Goal: Information Seeking & Learning: Check status

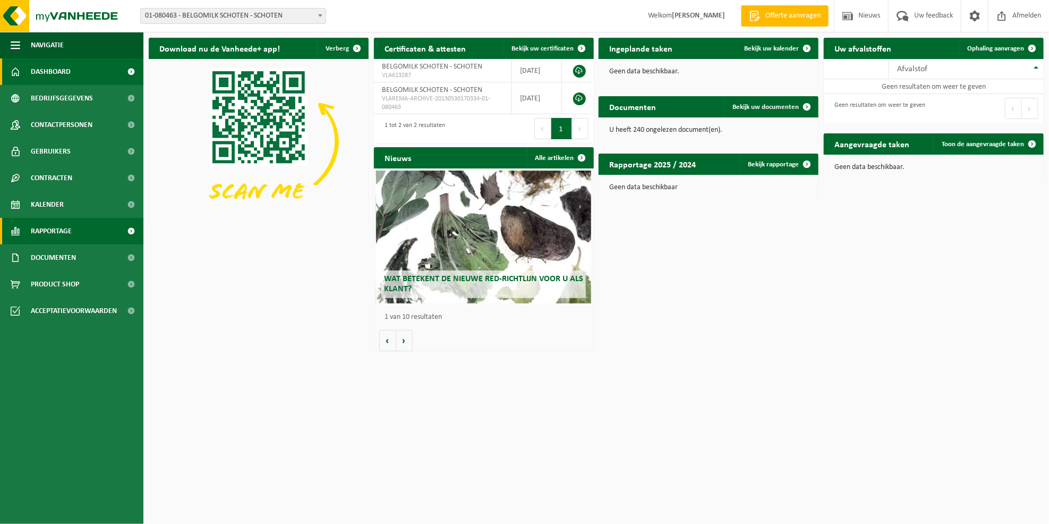
click at [53, 228] on span "Rapportage" at bounding box center [51, 231] width 41 height 27
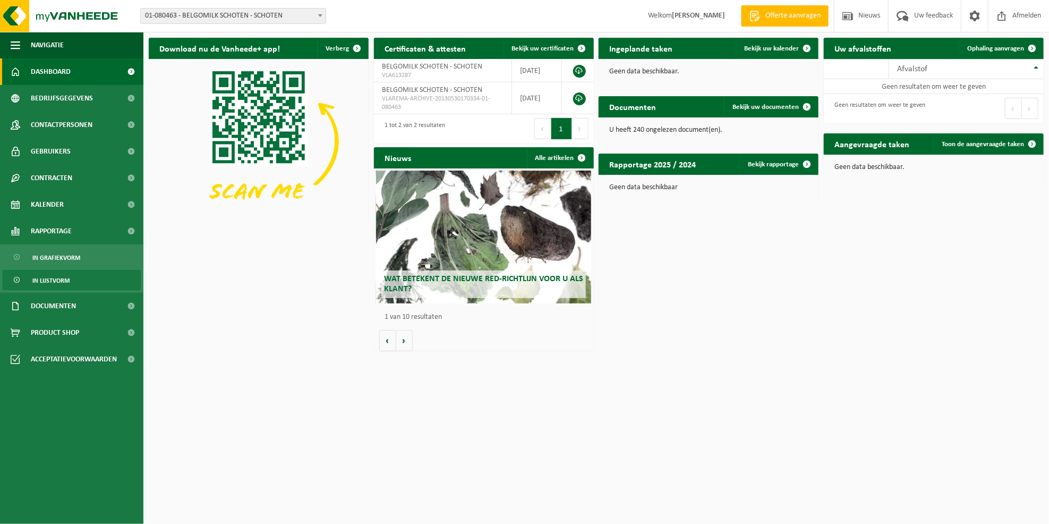
click at [53, 278] on span "In lijstvorm" at bounding box center [50, 280] width 37 height 20
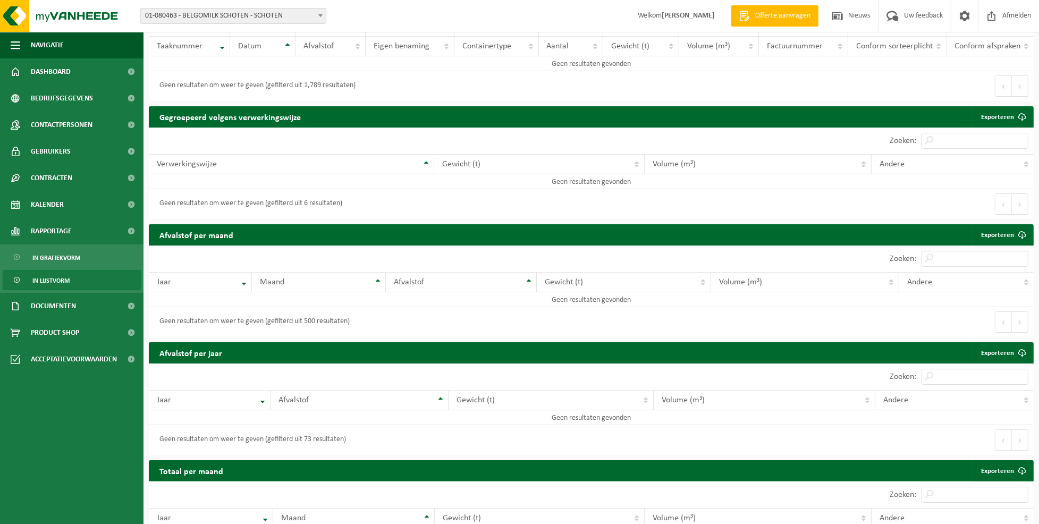
scroll to position [212, 0]
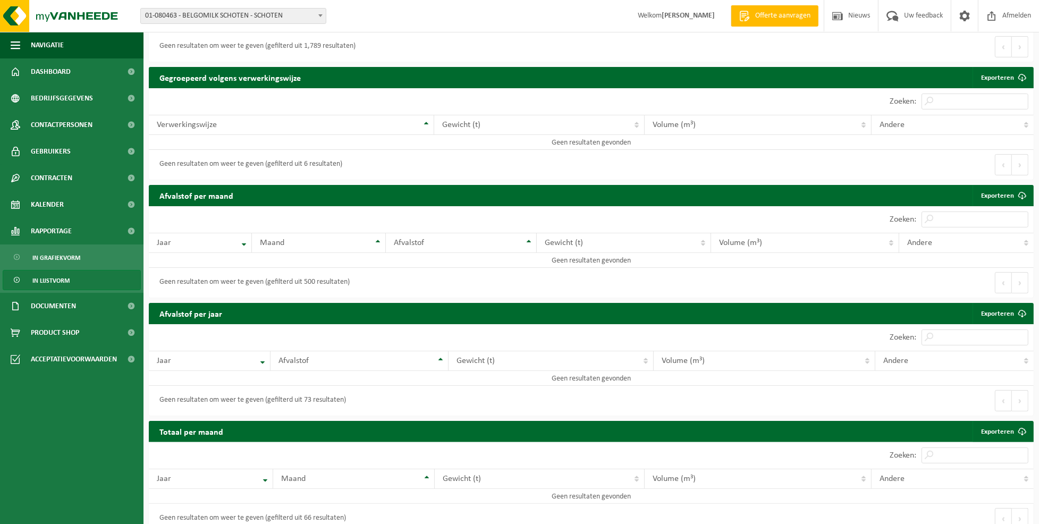
click at [50, 279] on span "In lijstvorm" at bounding box center [50, 280] width 37 height 20
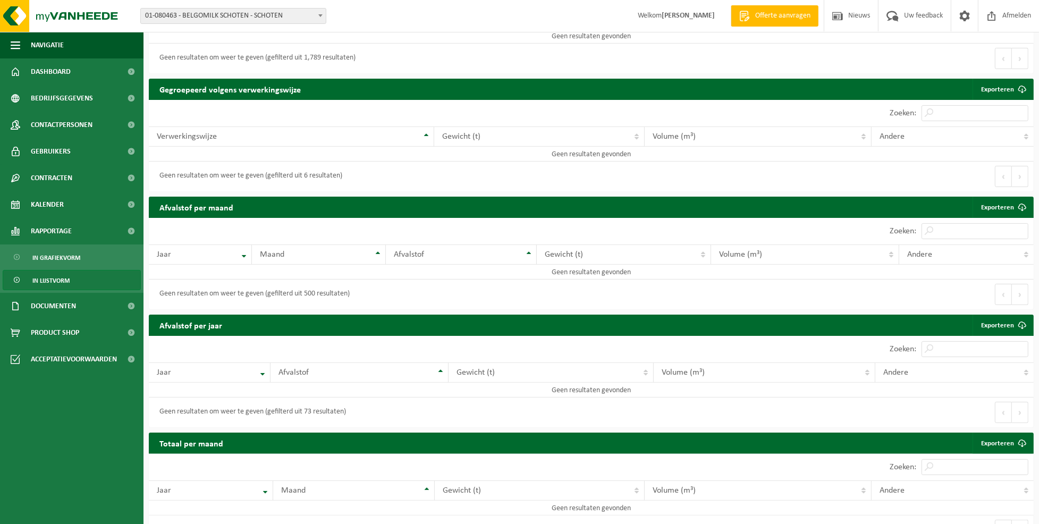
scroll to position [212, 0]
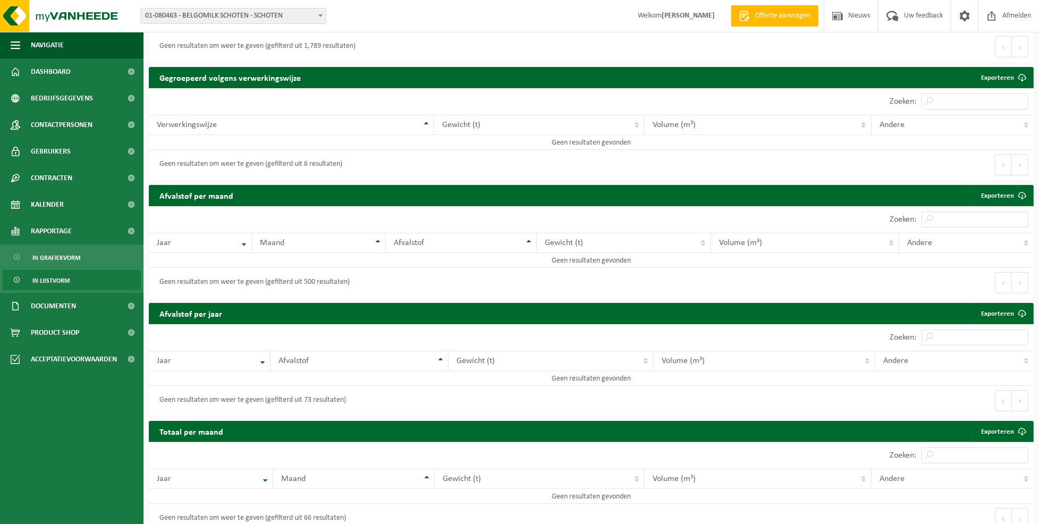
click at [322, 15] on span at bounding box center [320, 15] width 11 height 14
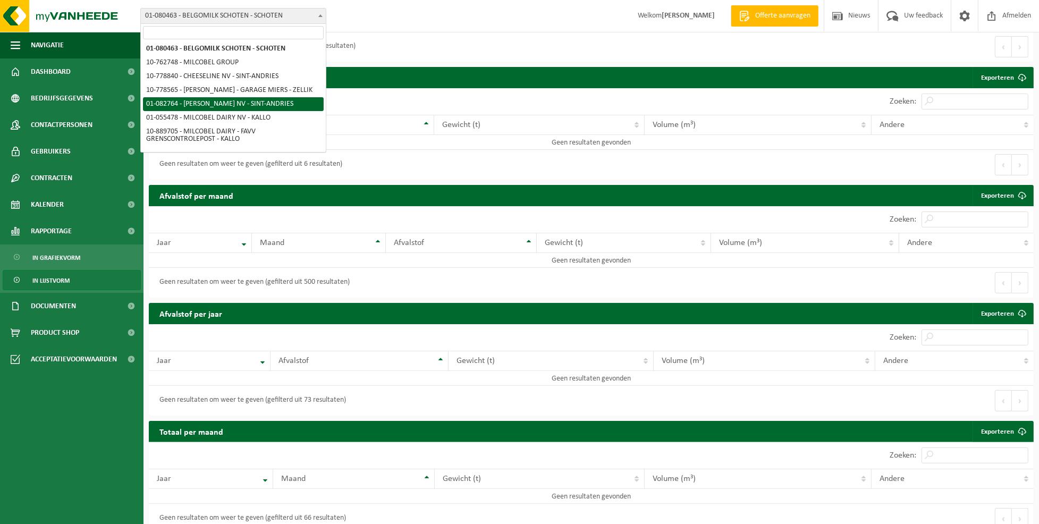
scroll to position [0, 0]
select select "616"
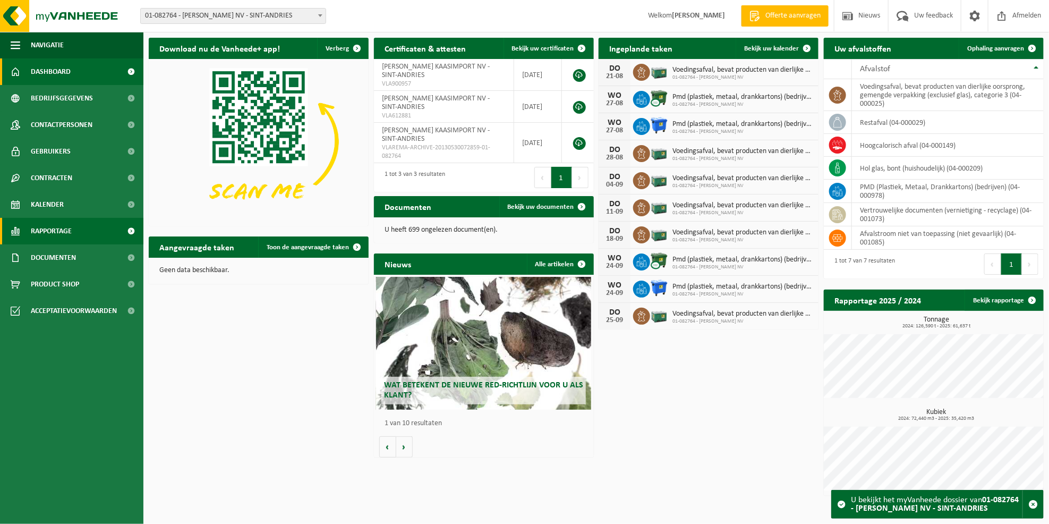
click at [46, 228] on span "Rapportage" at bounding box center [51, 231] width 41 height 27
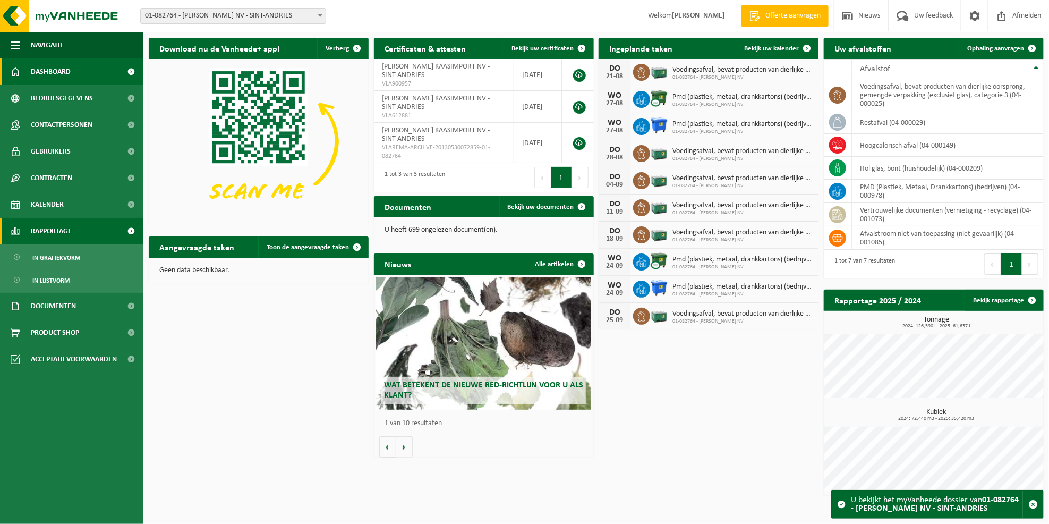
click at [46, 228] on span "Rapportage" at bounding box center [51, 231] width 41 height 27
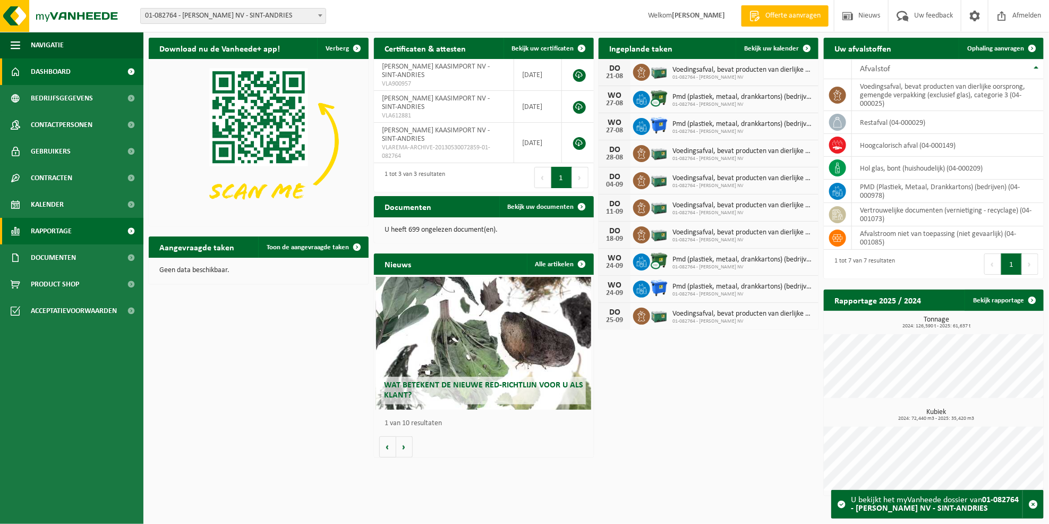
click at [46, 225] on span "Rapportage" at bounding box center [51, 231] width 41 height 27
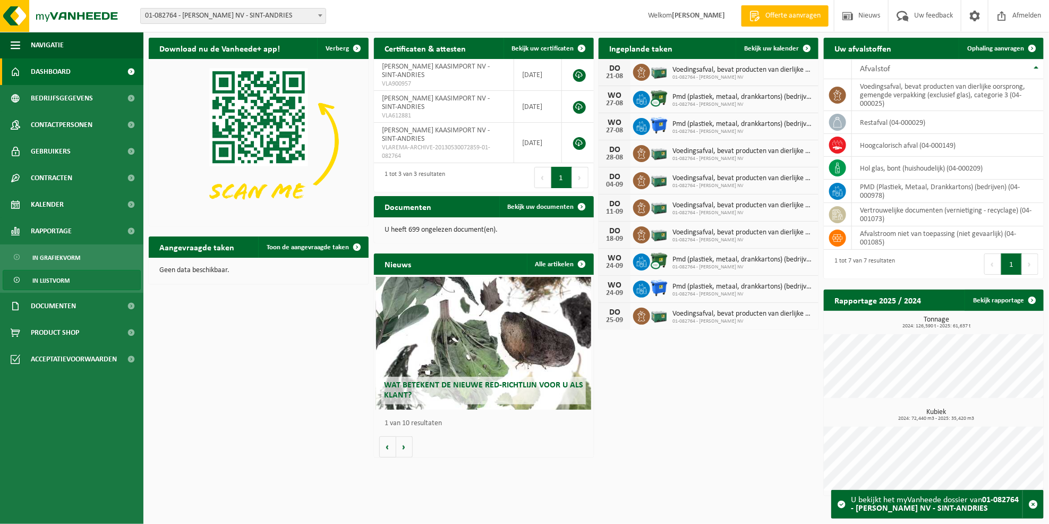
click at [49, 278] on span "In lijstvorm" at bounding box center [50, 280] width 37 height 20
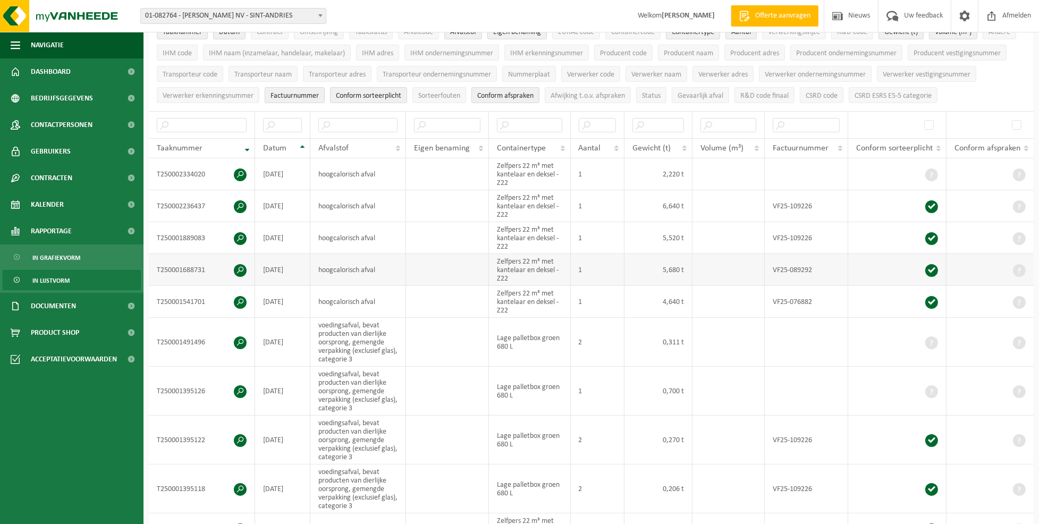
scroll to position [141, 0]
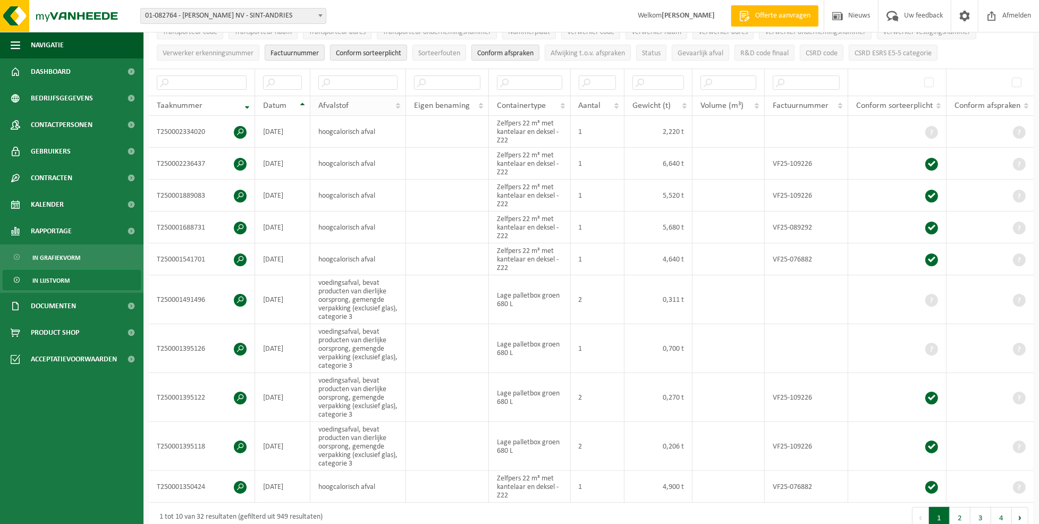
click at [401, 104] on th "Afvalstof" at bounding box center [358, 106] width 96 height 20
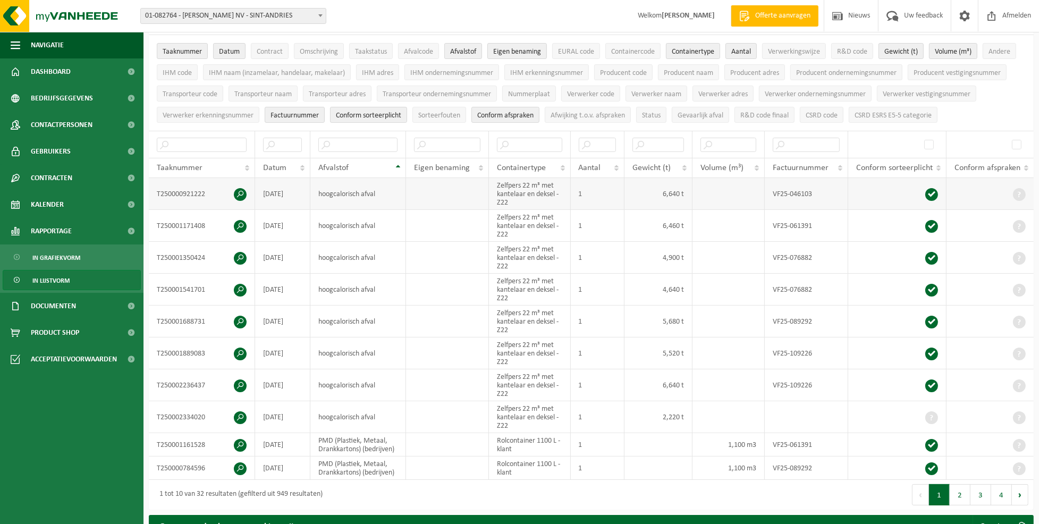
scroll to position [71, 0]
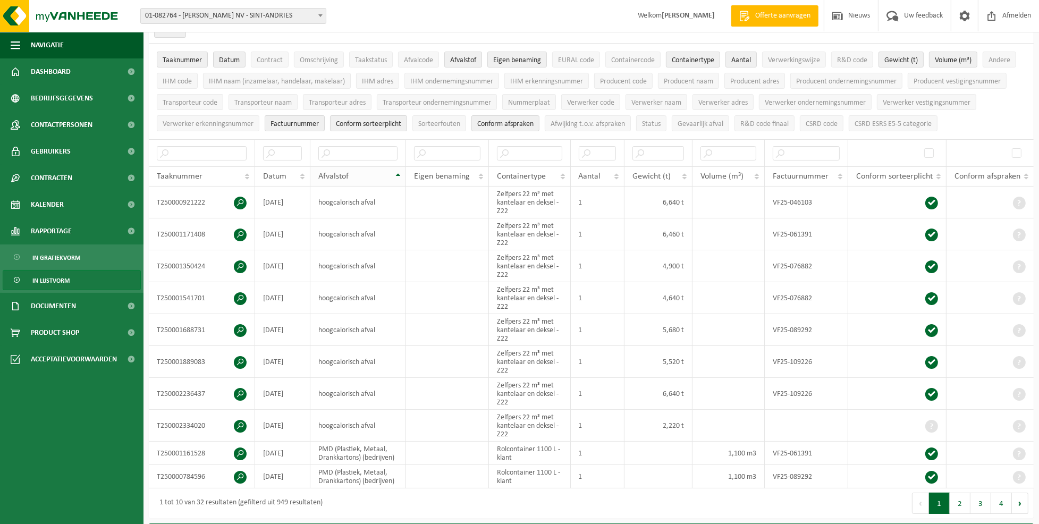
click at [396, 172] on th "Afvalstof" at bounding box center [358, 176] width 96 height 20
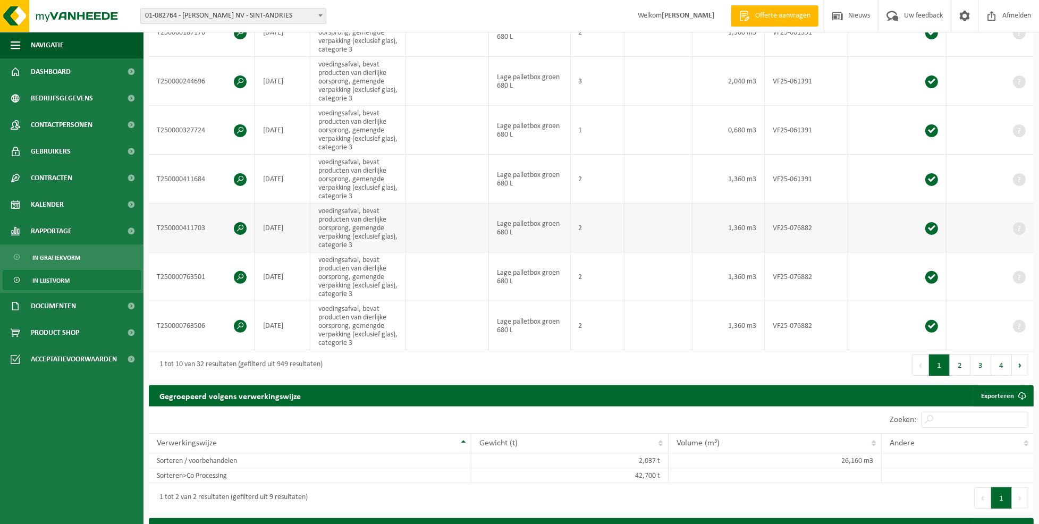
scroll to position [425, 0]
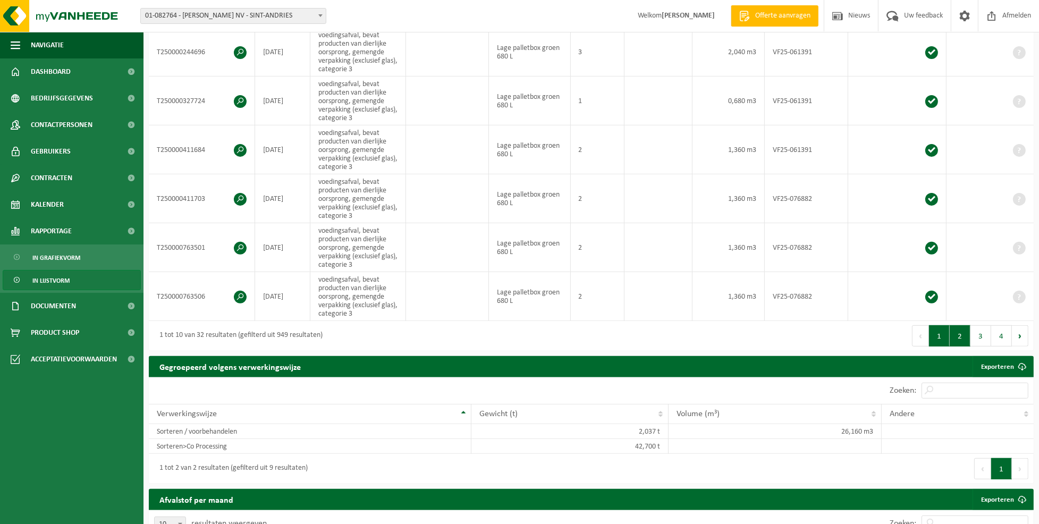
click at [959, 334] on button "2" at bounding box center [959, 335] width 21 height 21
click at [982, 333] on button "3" at bounding box center [980, 335] width 21 height 21
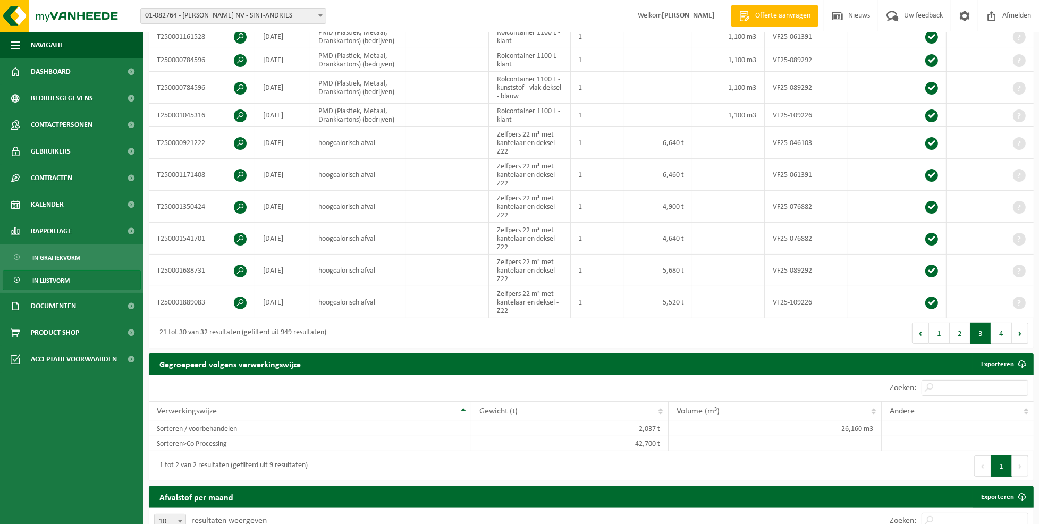
scroll to position [151, 0]
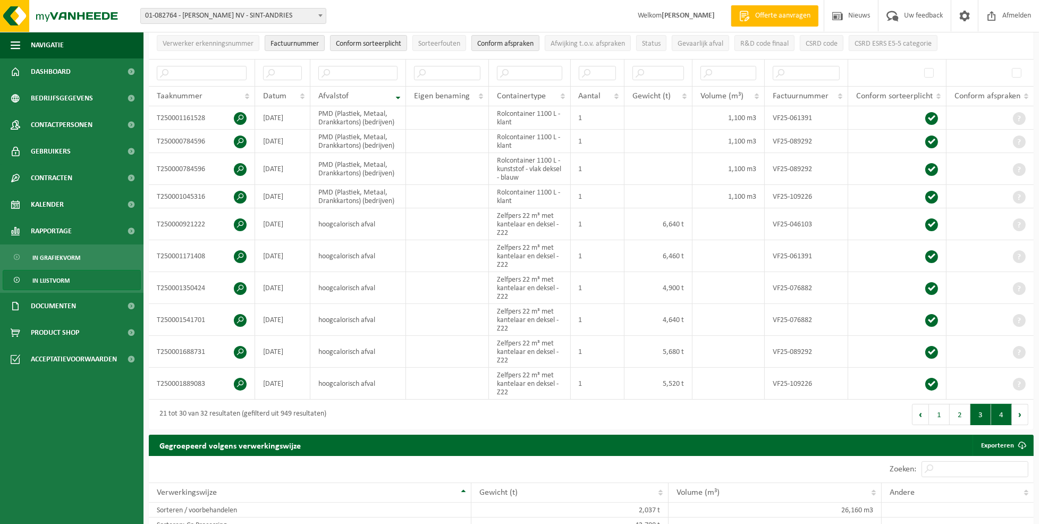
click at [1001, 413] on button "4" at bounding box center [1001, 414] width 21 height 21
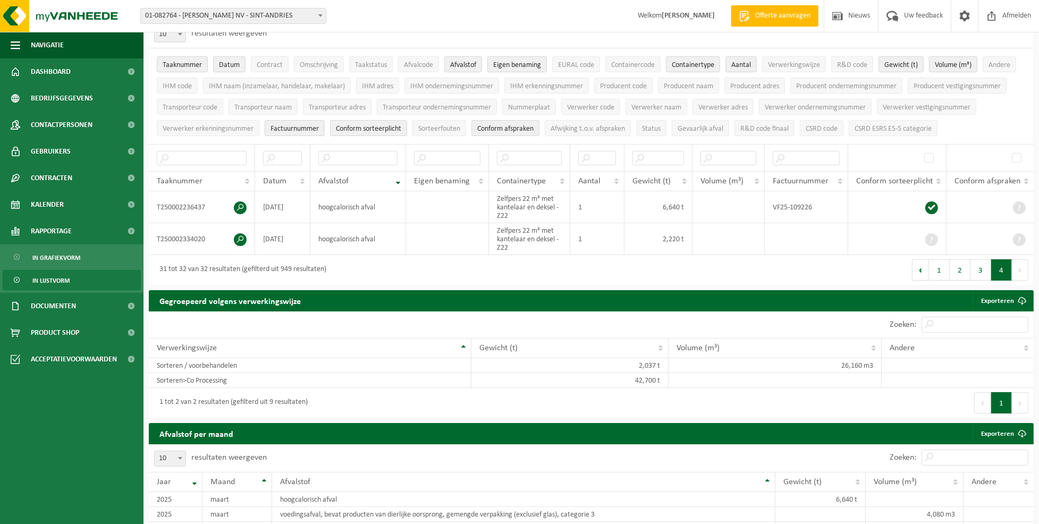
scroll to position [10, 0]
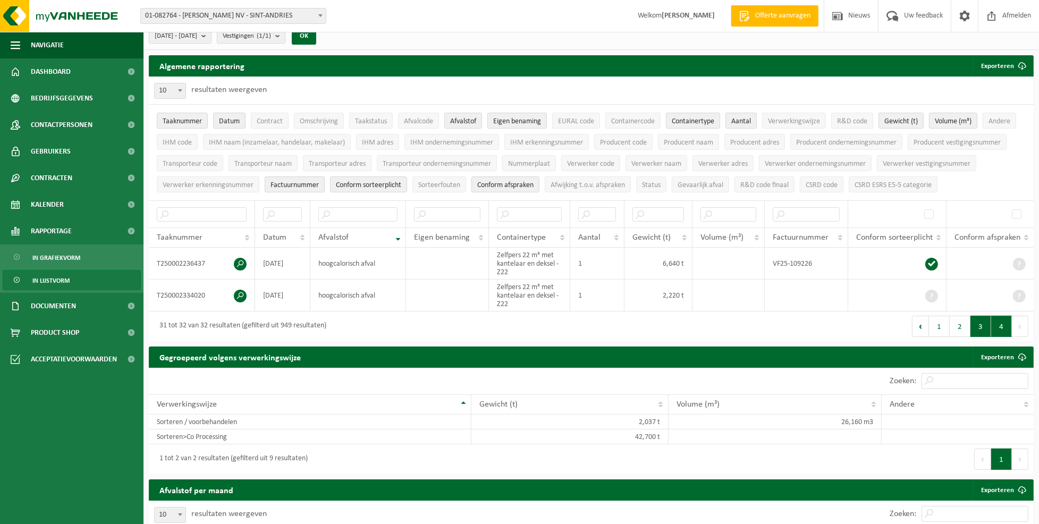
click at [978, 327] on button "3" at bounding box center [980, 326] width 21 height 21
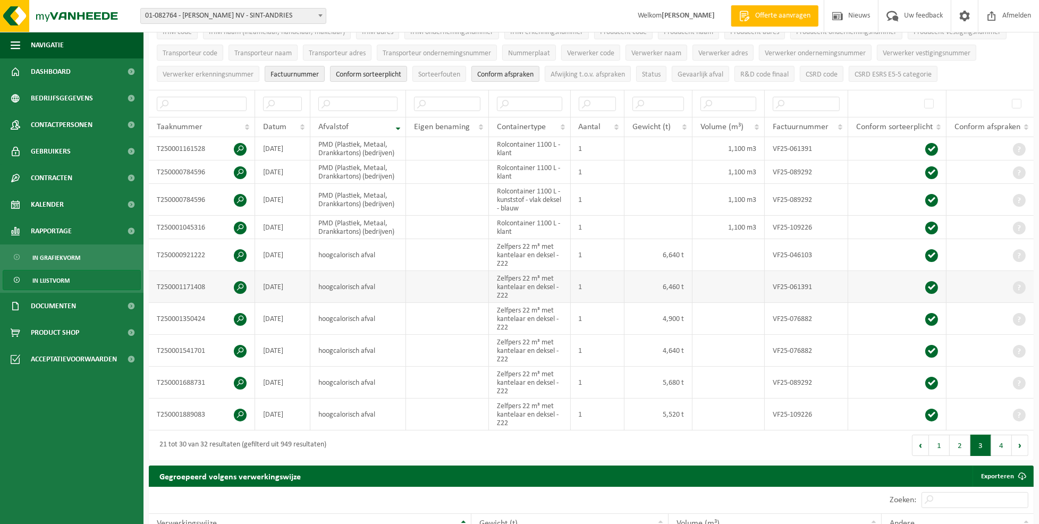
scroll to position [90, 0]
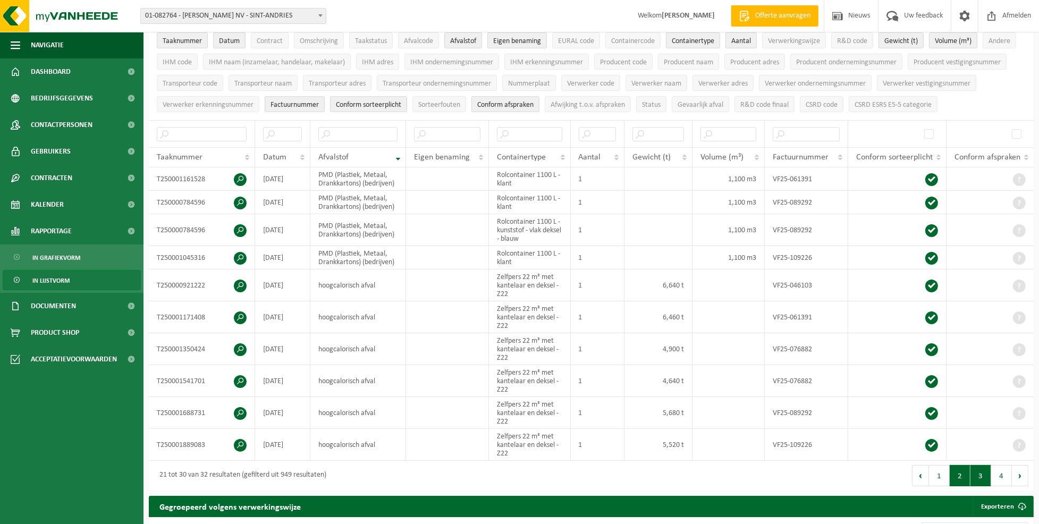
click at [957, 476] on button "2" at bounding box center [959, 475] width 21 height 21
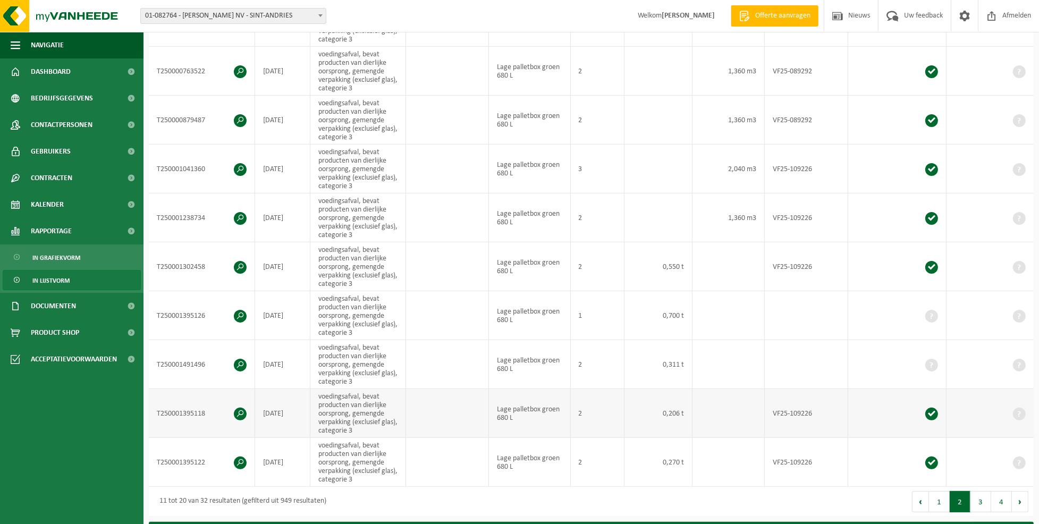
scroll to position [143, 0]
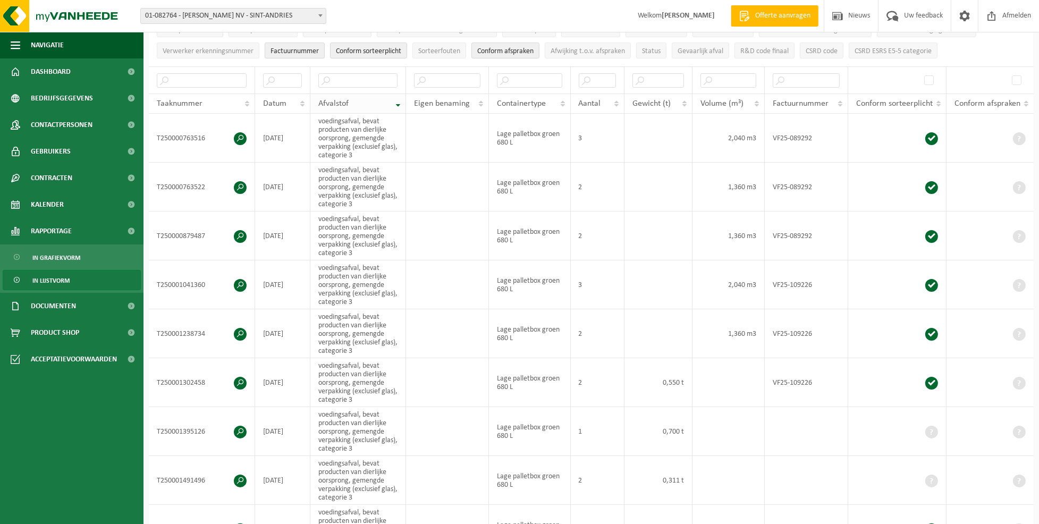
click at [398, 102] on th "Afvalstof" at bounding box center [358, 103] width 96 height 20
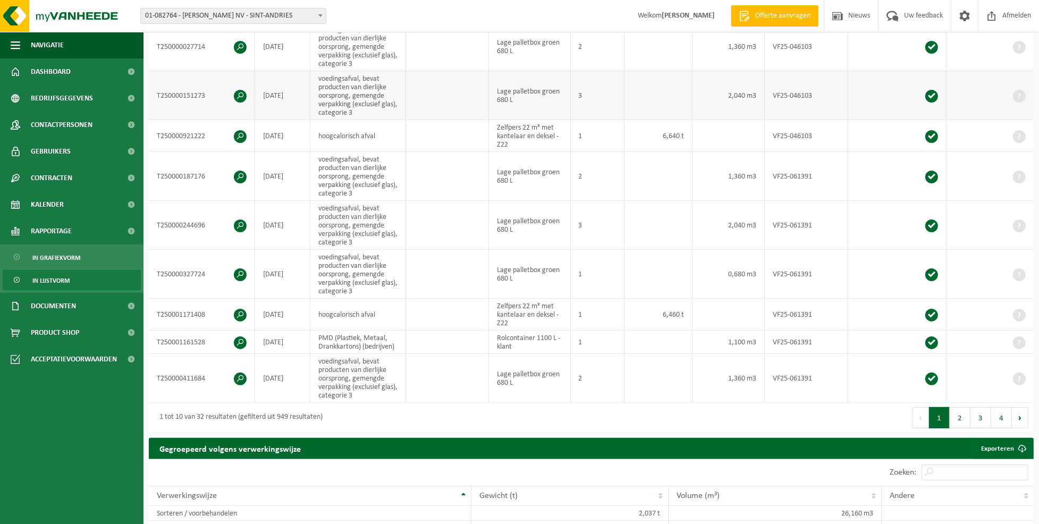
scroll to position [285, 0]
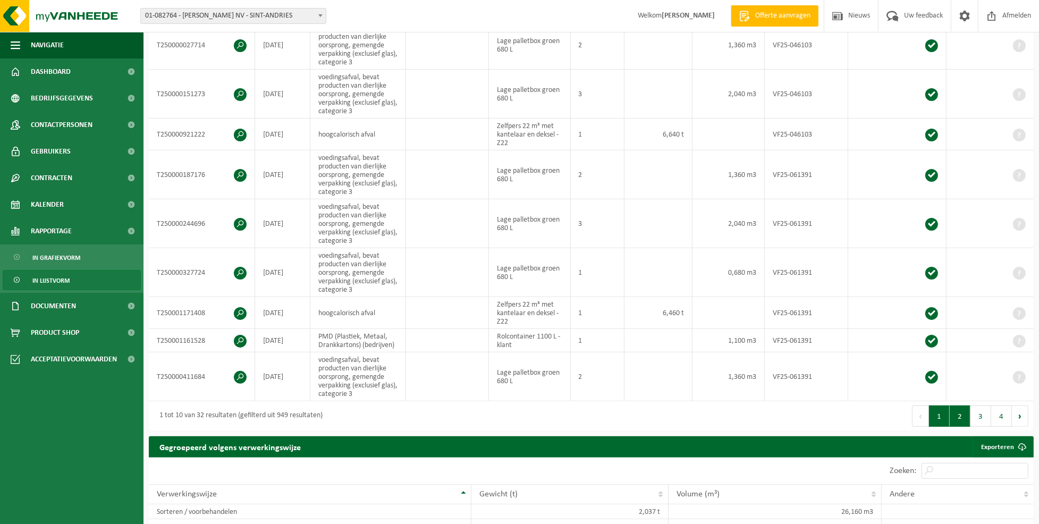
click at [958, 415] on button "2" at bounding box center [959, 415] width 21 height 21
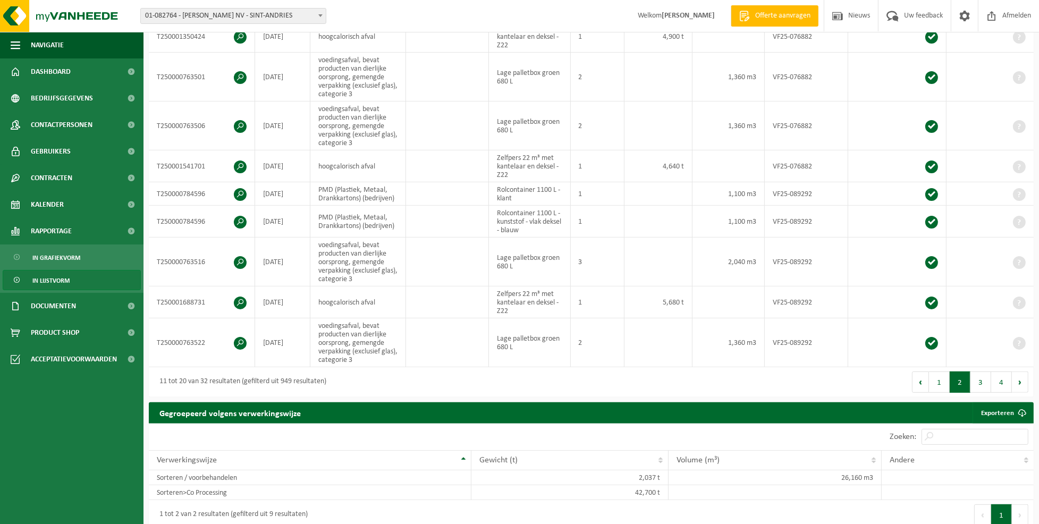
scroll to position [268, 0]
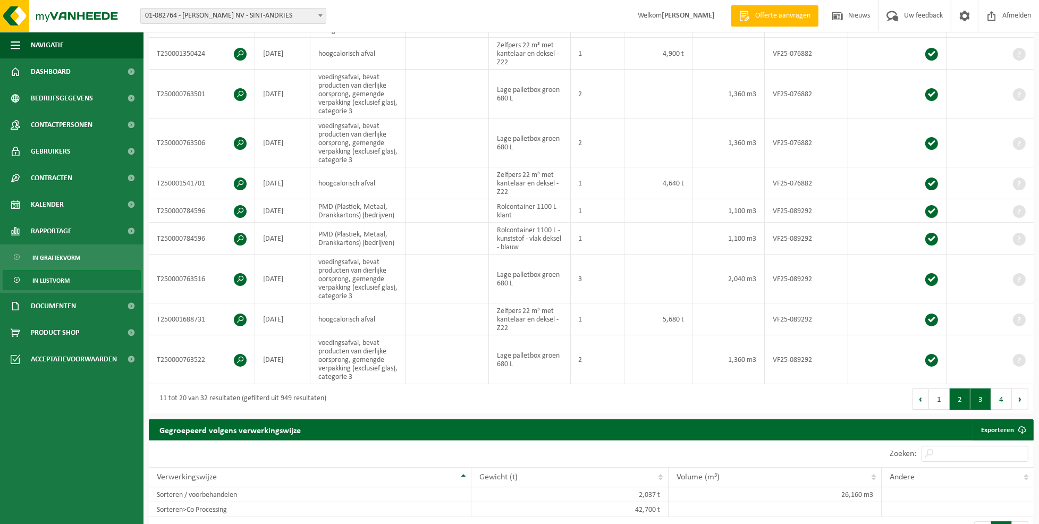
click at [981, 398] on button "3" at bounding box center [980, 398] width 21 height 21
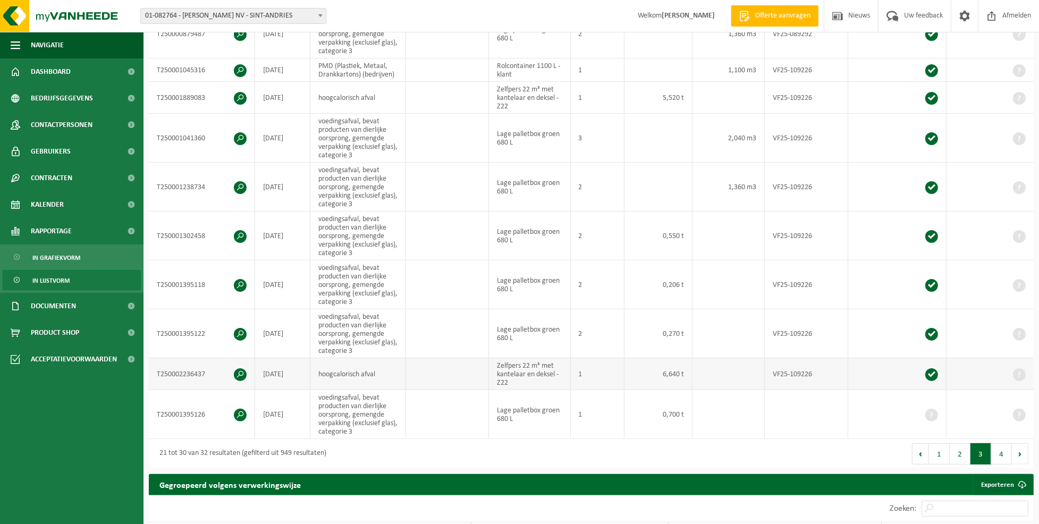
scroll to position [215, 0]
